Goal: Transaction & Acquisition: Book appointment/travel/reservation

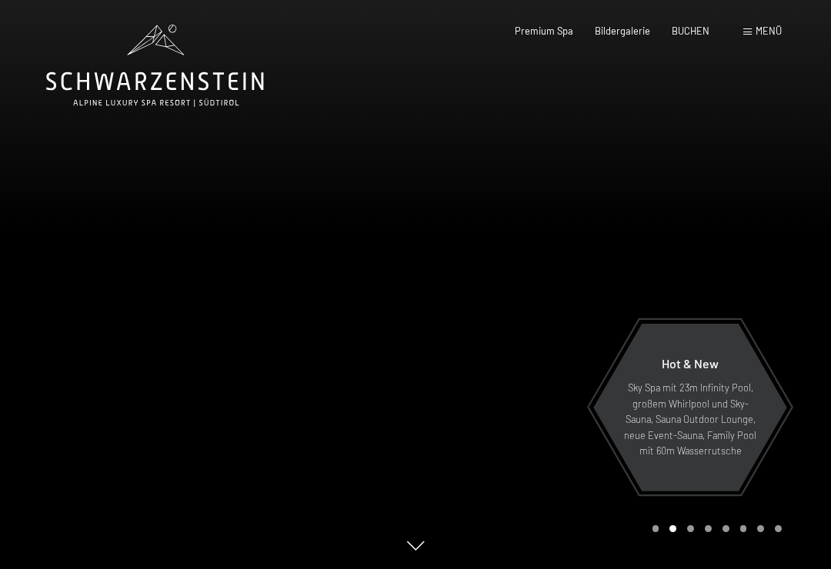
click at [613, 32] on span "Bildergalerie" at bounding box center [622, 31] width 55 height 12
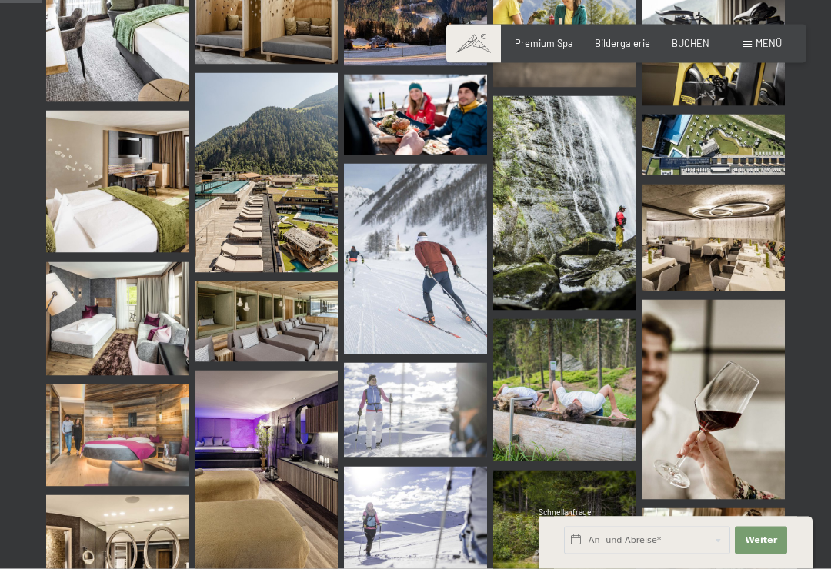
scroll to position [585, 0]
click at [98, 310] on img at bounding box center [117, 319] width 143 height 114
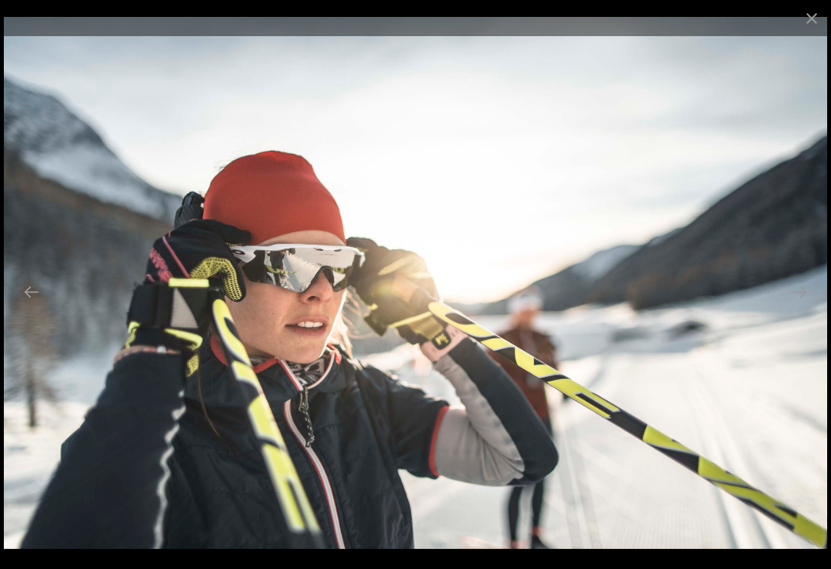
click at [813, 5] on button "Close gallery" at bounding box center [811, 18] width 38 height 36
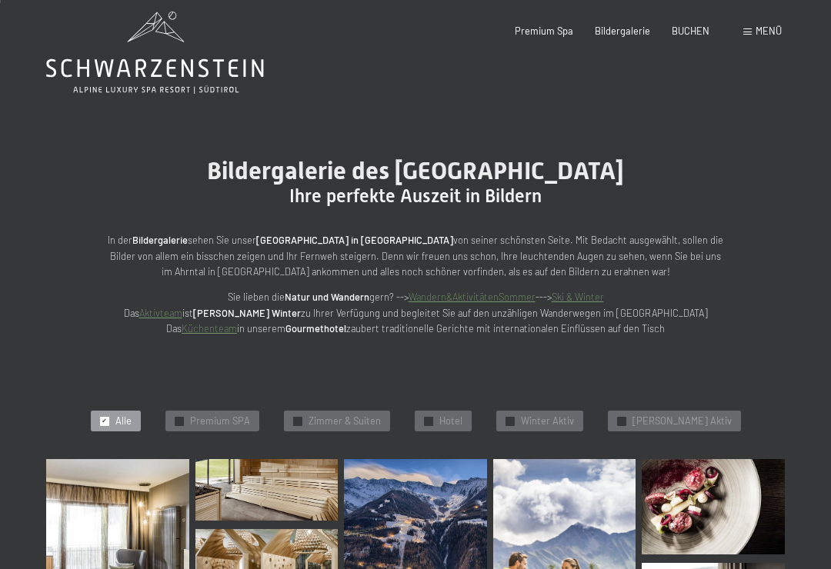
scroll to position [0, 0]
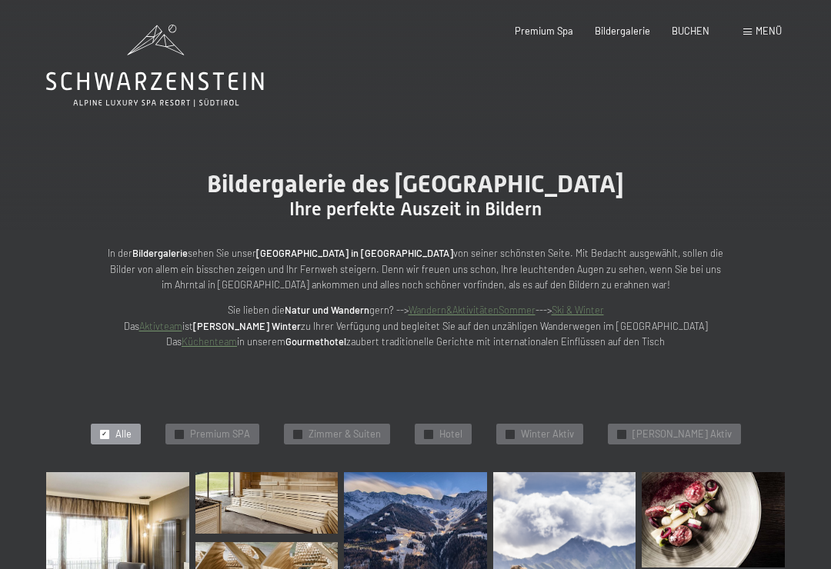
click at [769, 32] on span "Menü" at bounding box center [769, 31] width 26 height 12
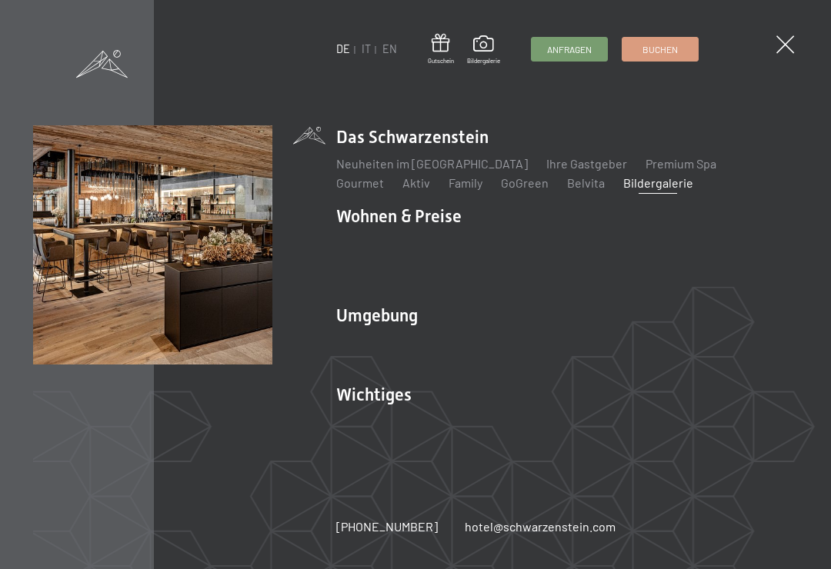
click at [357, 222] on img at bounding box center [189, 189] width 379 height 379
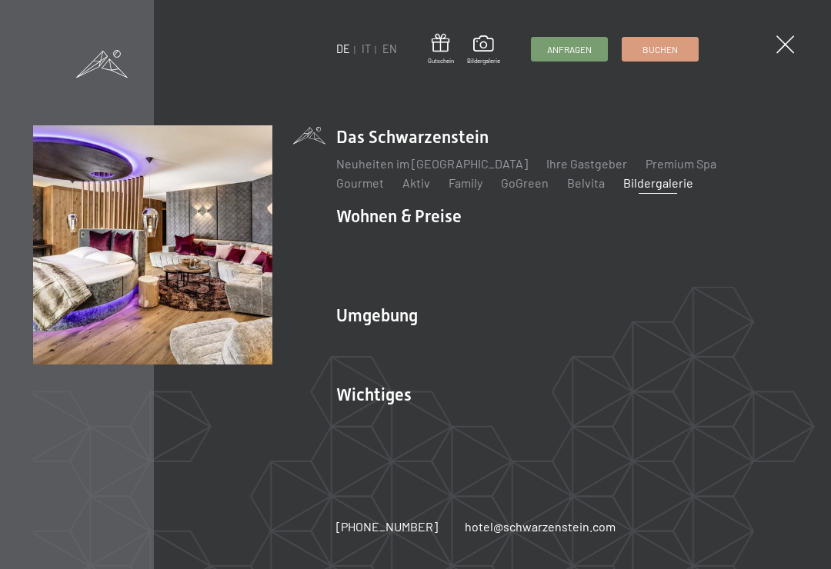
click at [495, 236] on link "Zimmer & Preise" at bounding box center [499, 242] width 89 height 15
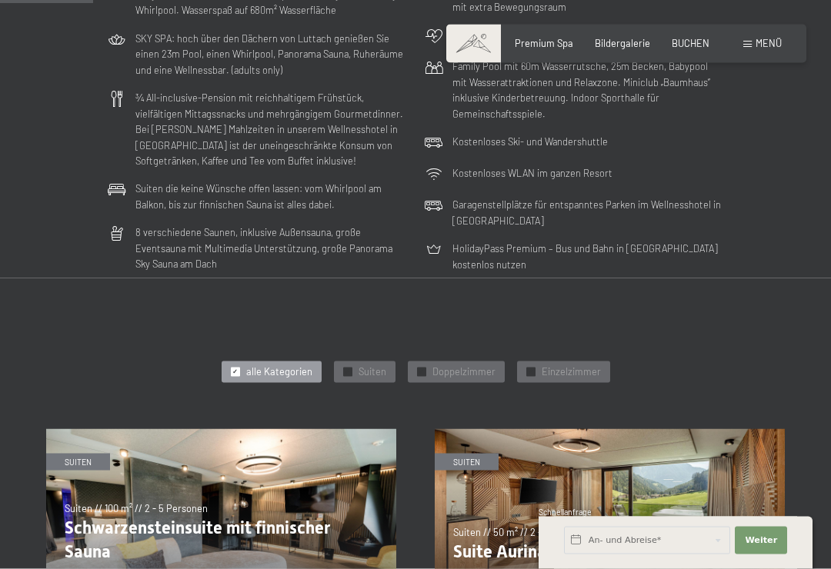
scroll to position [392, 0]
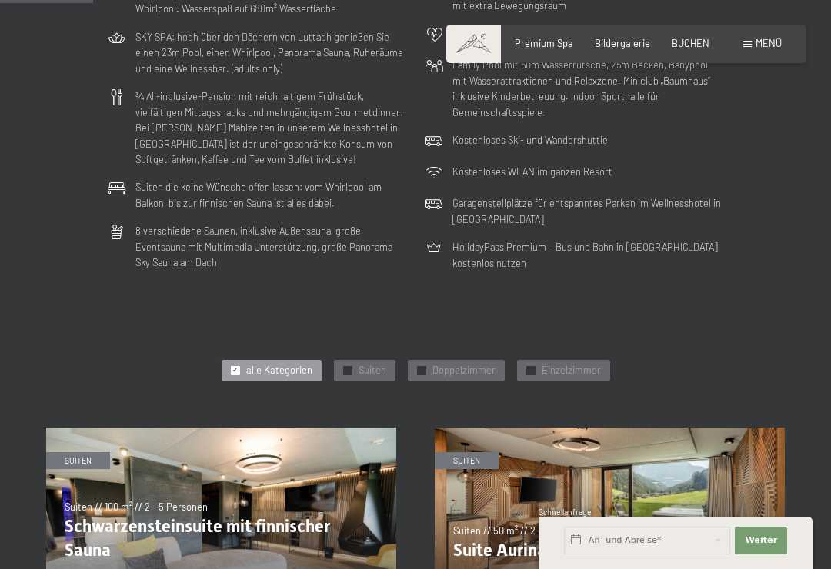
click at [66, 164] on div "Nutzung des großzügigen, 7.700 m² großen Wellnessbereichs 6 Pools, davon 25m In…" at bounding box center [416, 104] width 708 height 345
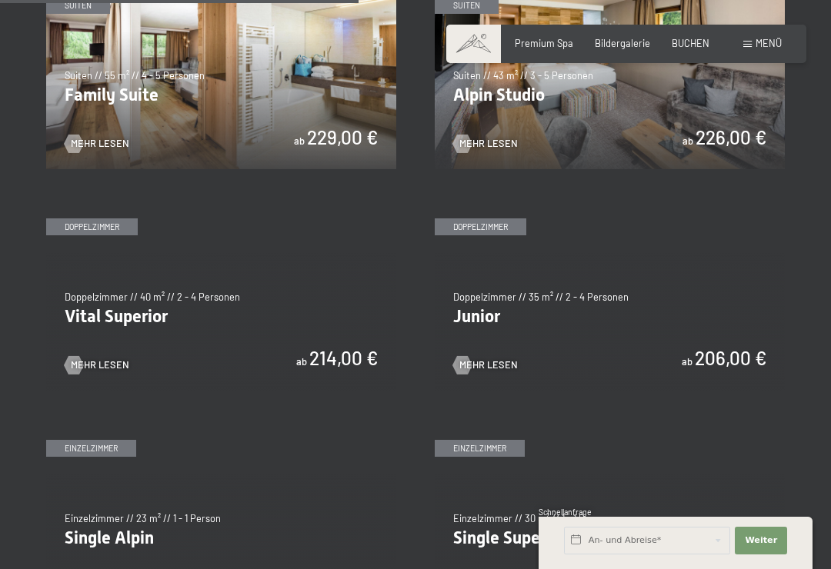
scroll to position [1535, 0]
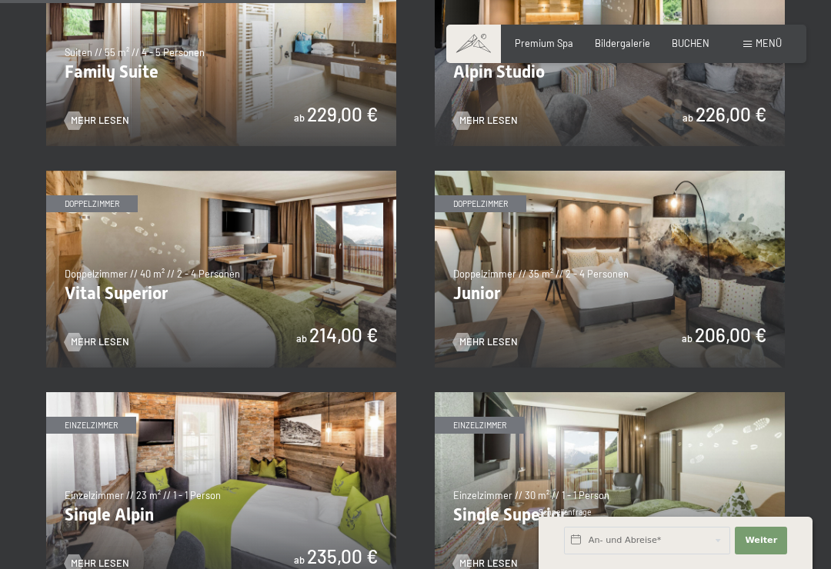
click at [663, 281] on img at bounding box center [610, 269] width 350 height 197
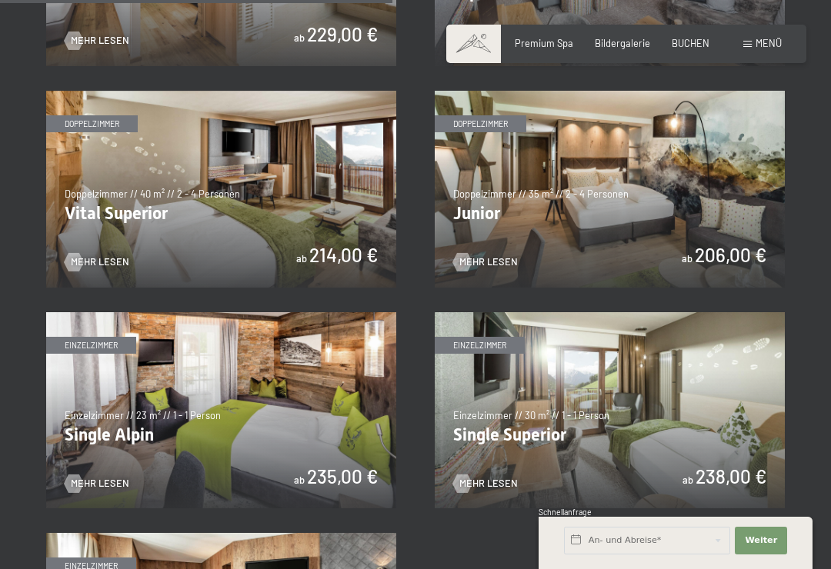
scroll to position [1603, 0]
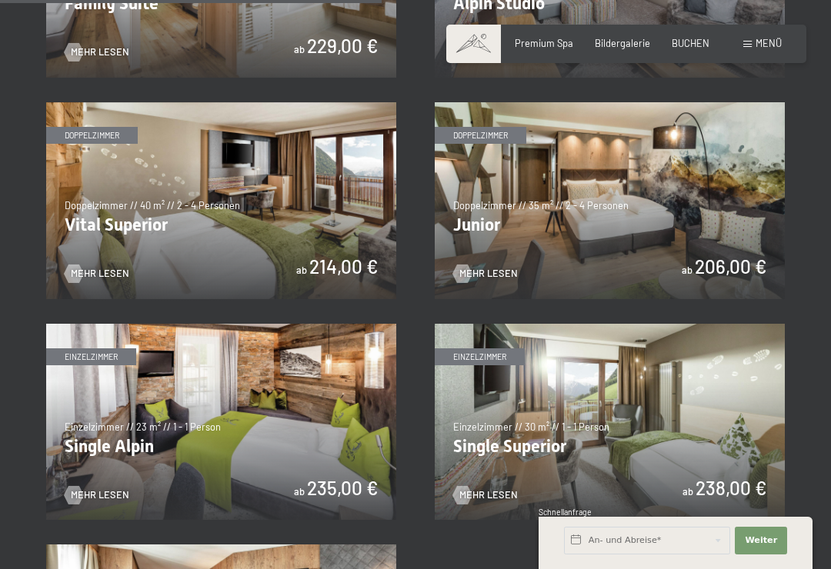
click at [209, 219] on img at bounding box center [221, 200] width 350 height 197
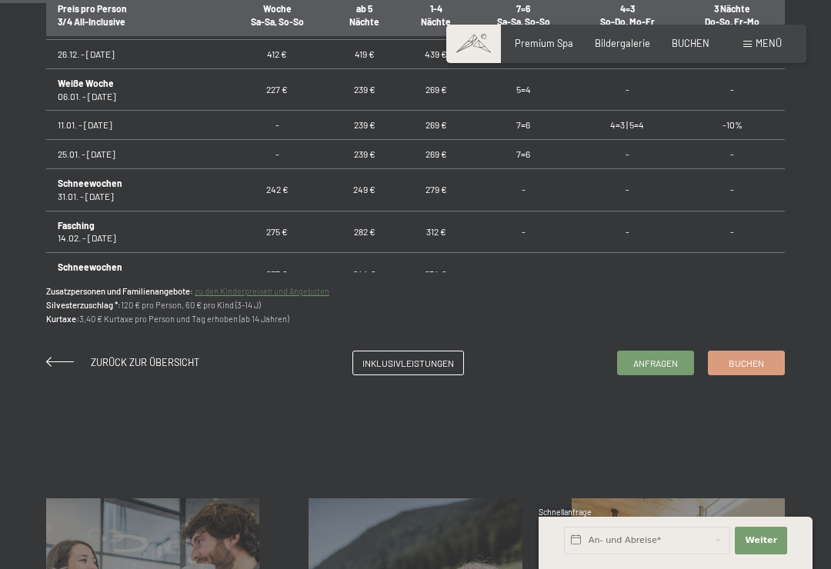
scroll to position [356, 0]
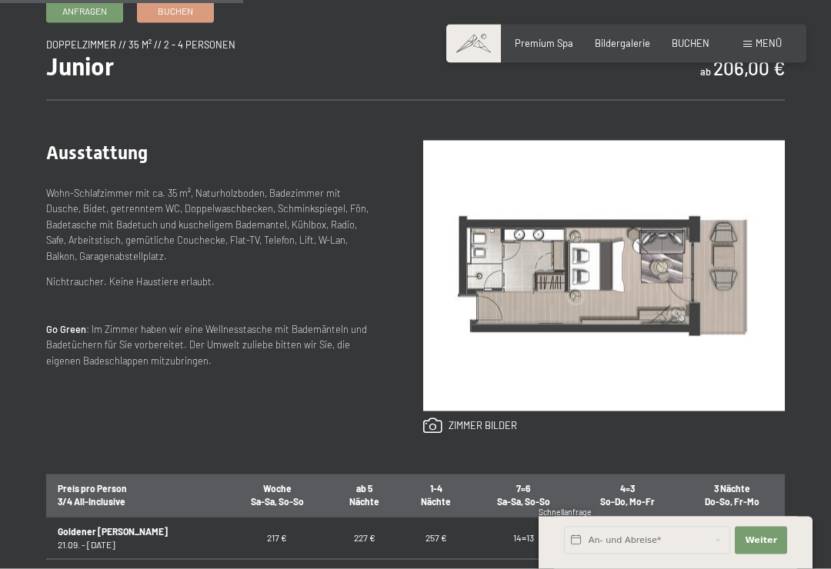
scroll to position [509, 0]
